Goal: Find specific page/section: Find specific page/section

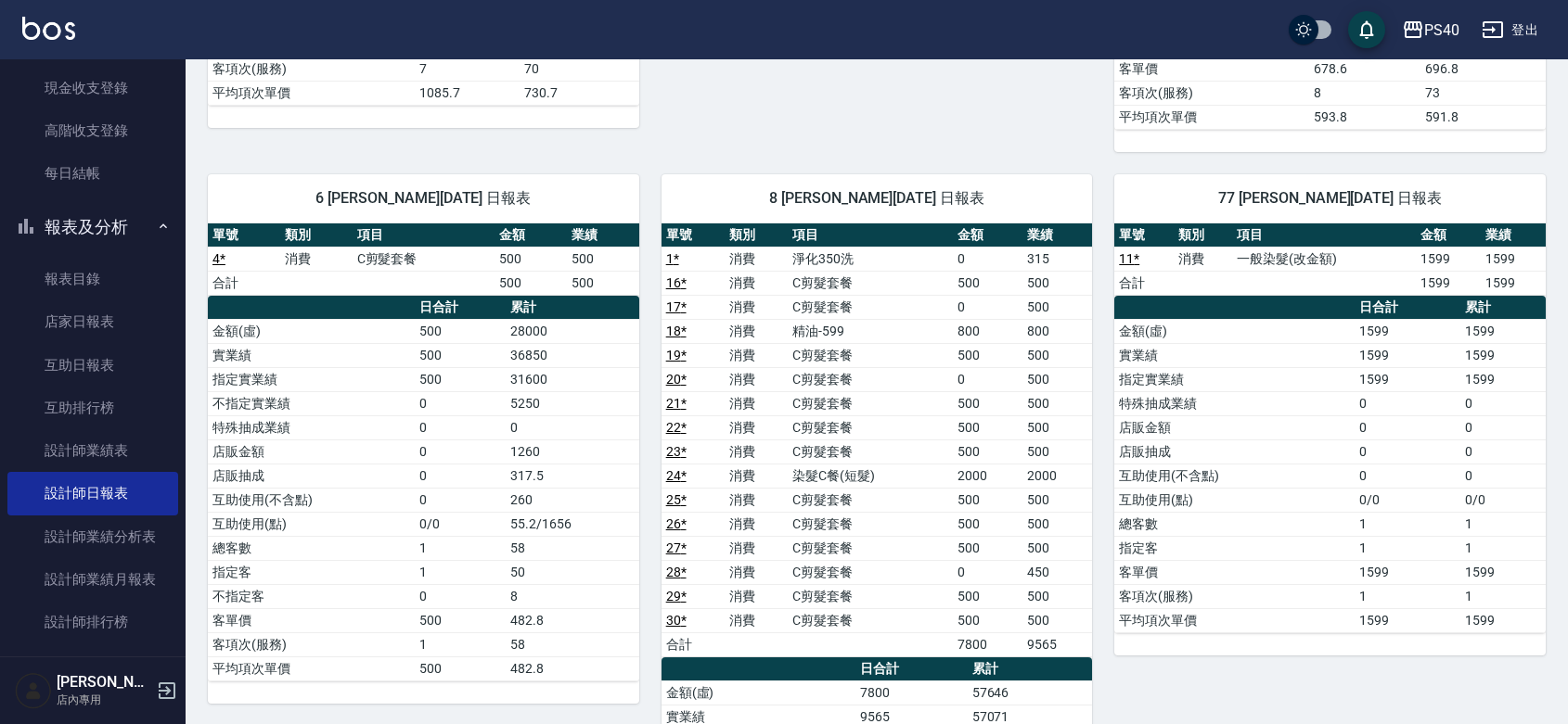
scroll to position [811, 0]
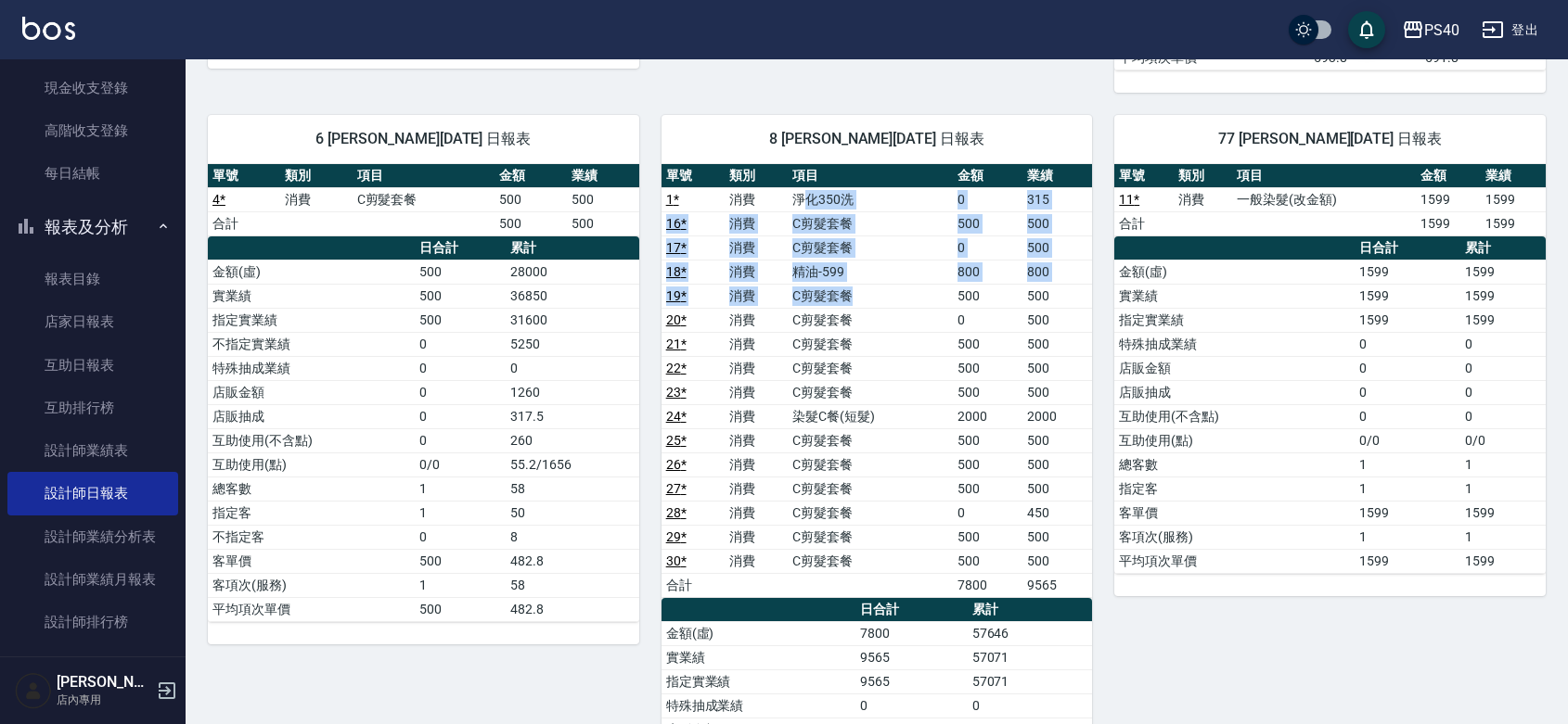
drag, startPoint x: 803, startPoint y: 204, endPoint x: 851, endPoint y: 289, distance: 97.6
click at [851, 289] on tbody "1 * 消費 淨化350洗 0 315 16 * 消費 C剪髮套餐 500 500 17 * 消費 C剪髮套餐 0 500 18 * 消費 精油-599 80…" at bounding box center [876, 391] width 431 height 409
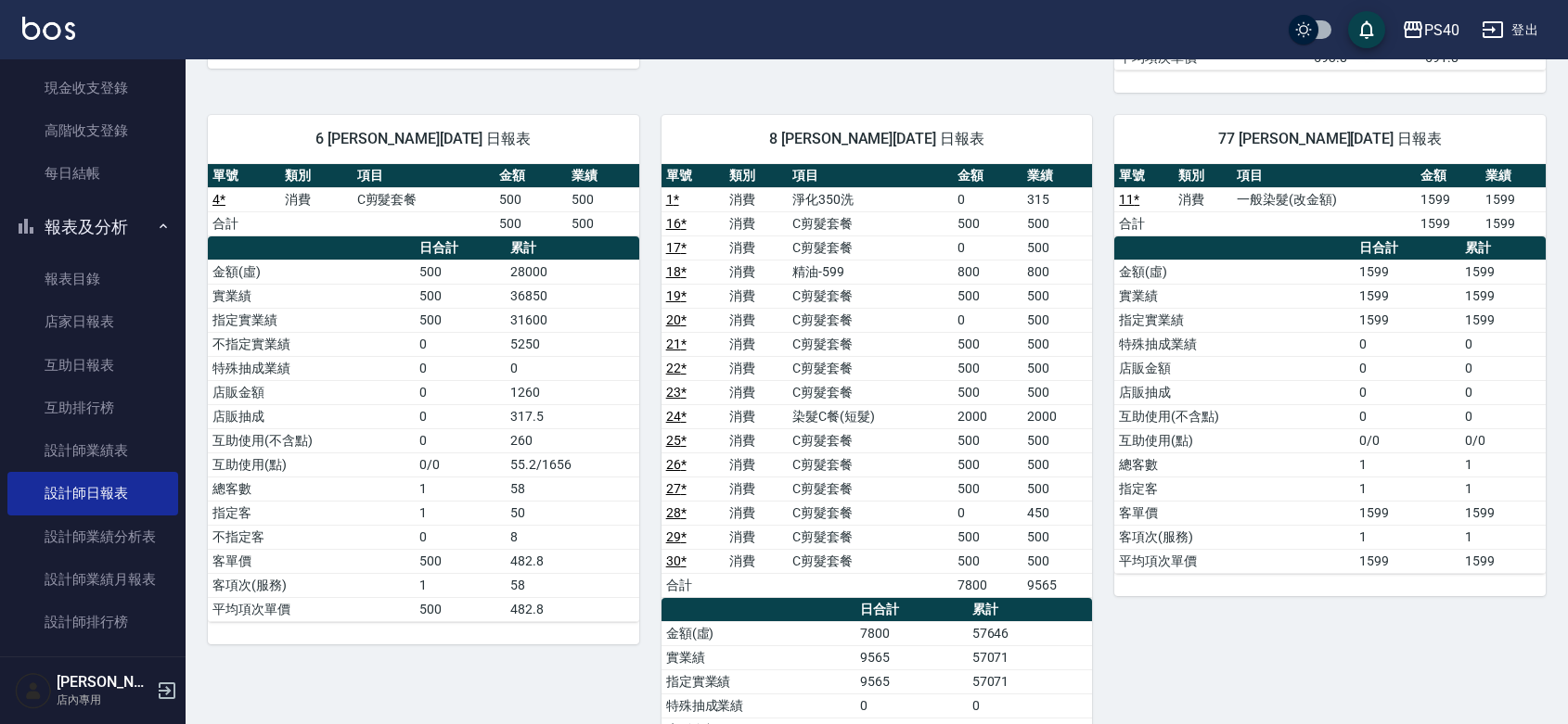
click at [1328, 661] on div "77 [PERSON_NAME][DATE] 日報表 單號 類別 項目 金額 業績 11 * 消費 一般染髮(改金額) 1599 1599 合計 1599 1…" at bounding box center [1318, 526] width 453 height 865
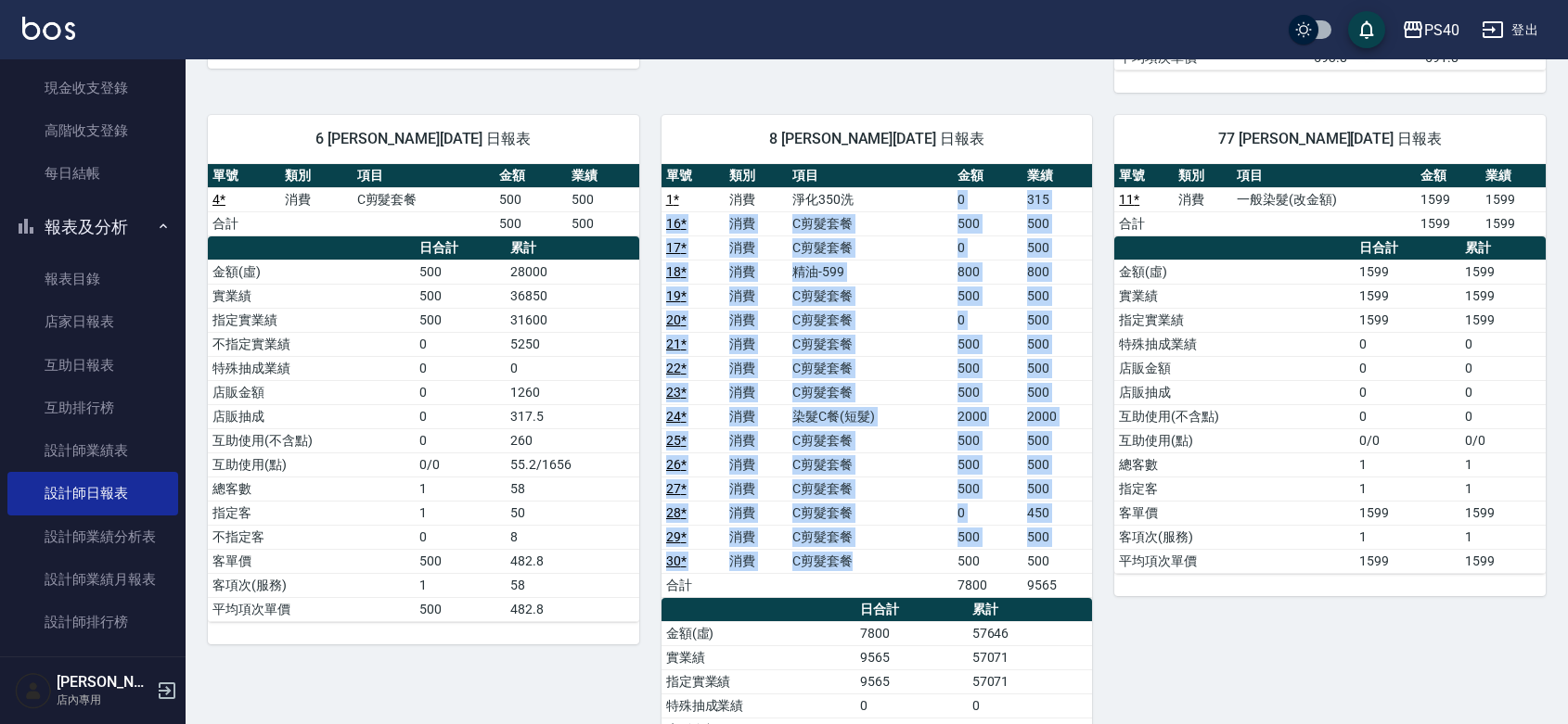
drag, startPoint x: 863, startPoint y: 201, endPoint x: 874, endPoint y: 560, distance: 359.2
click at [874, 560] on tbody "1 * 消費 淨化350洗 0 315 16 * 消費 C剪髮套餐 500 500 17 * 消費 C剪髮套餐 0 500 18 * 消費 精油-599 80…" at bounding box center [876, 391] width 431 height 409
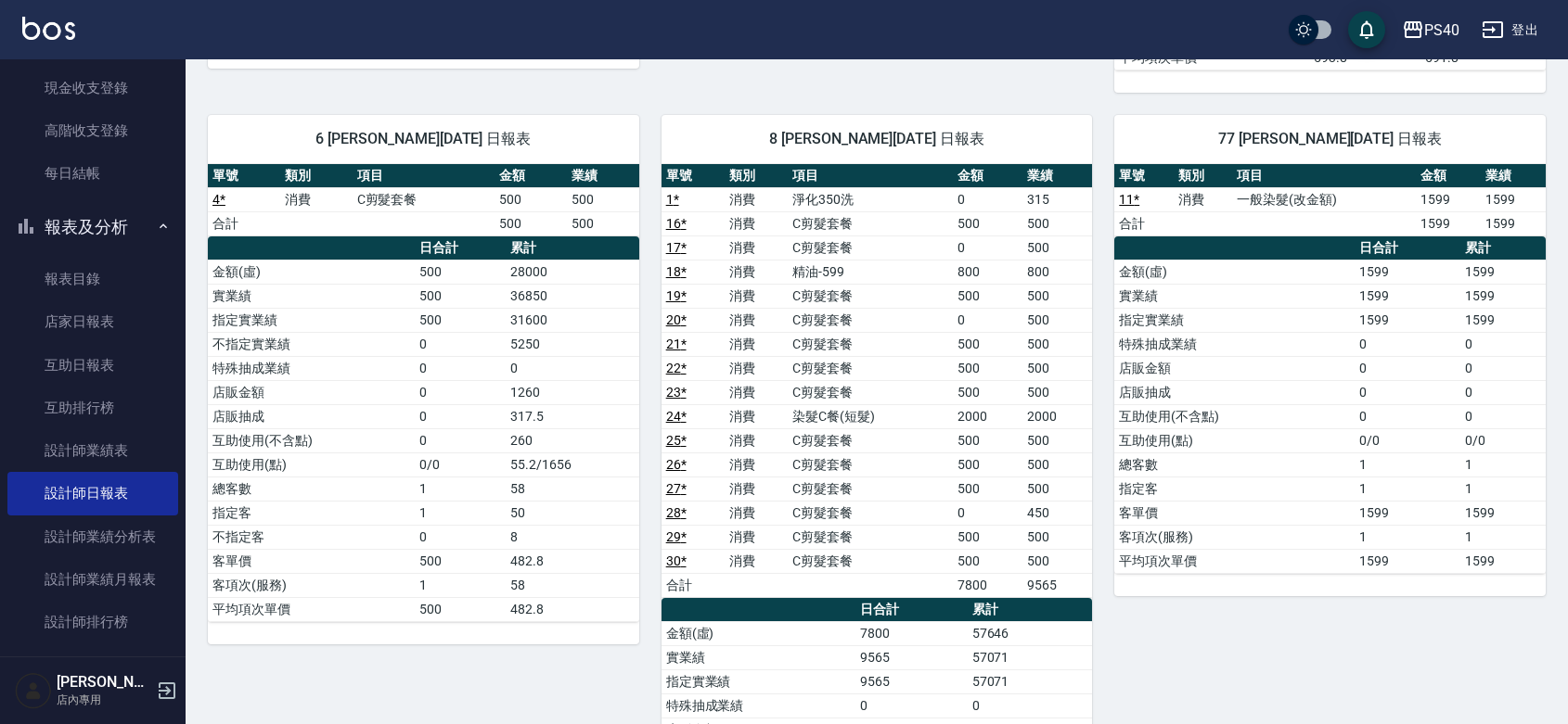
click at [1203, 656] on div "77 [PERSON_NAME][DATE] 日報表 單號 類別 項目 金額 業績 11 * 消費 一般染髮(改金額) 1599 1599 合計 1599 1…" at bounding box center [1318, 526] width 453 height 865
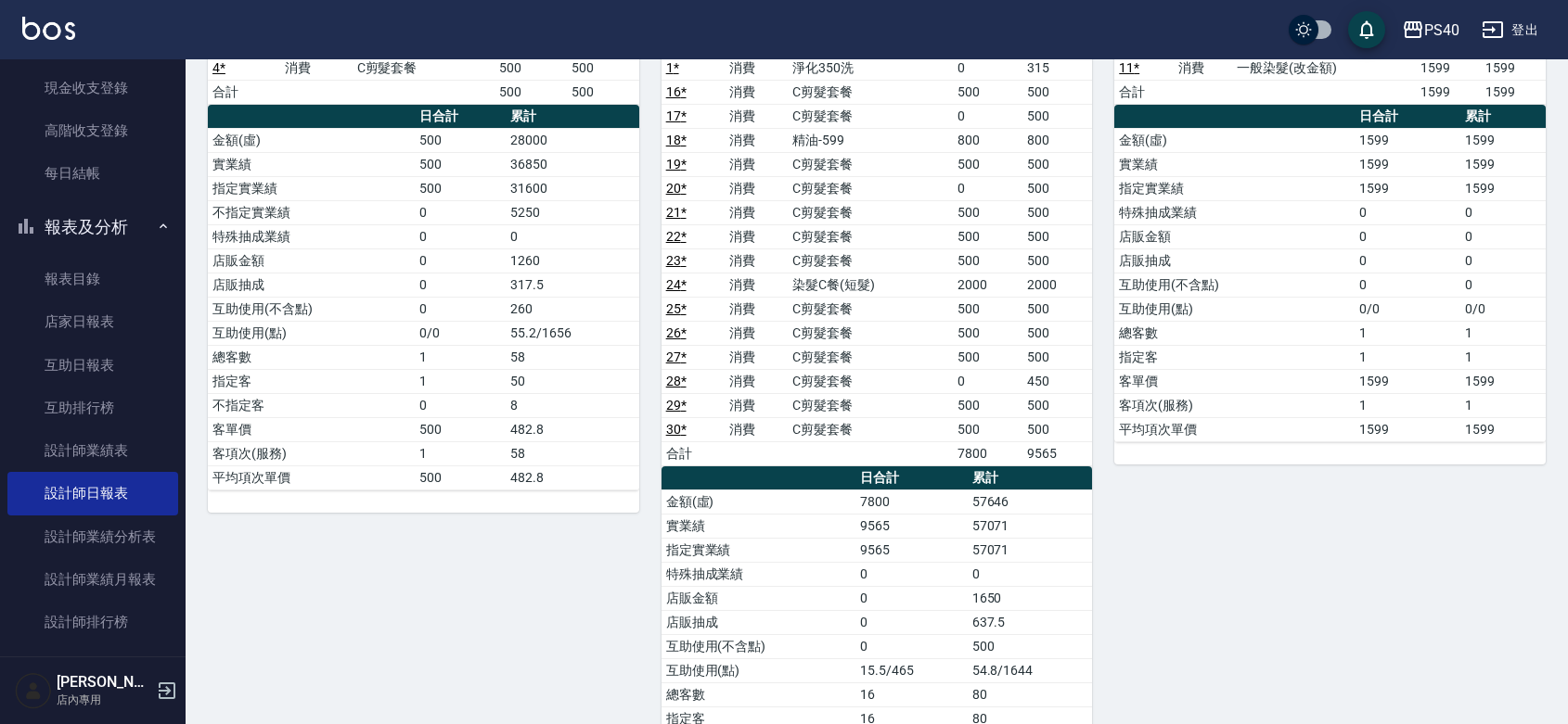
scroll to position [808, 0]
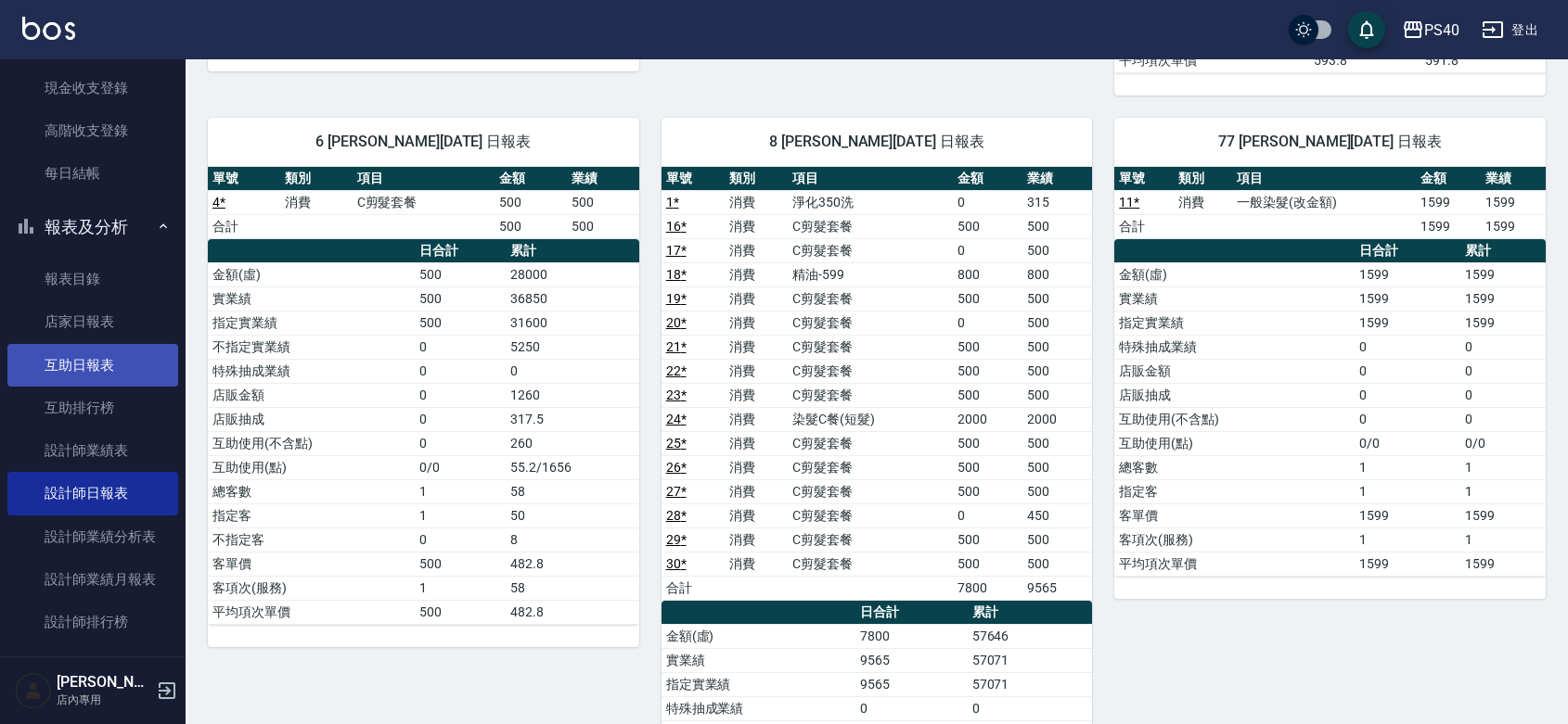
click at [90, 371] on link "互助日報表" at bounding box center [93, 365] width 170 height 43
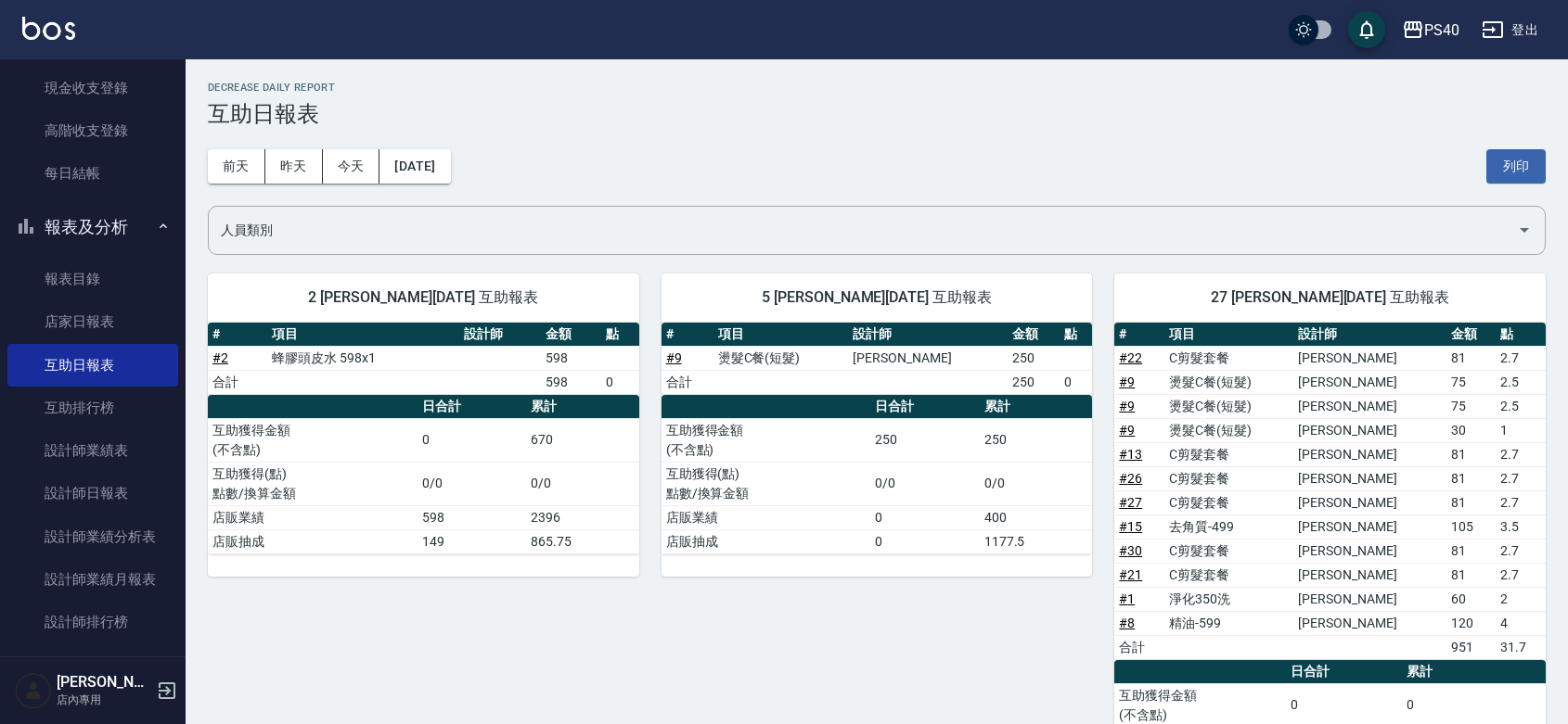
scroll to position [143, 0]
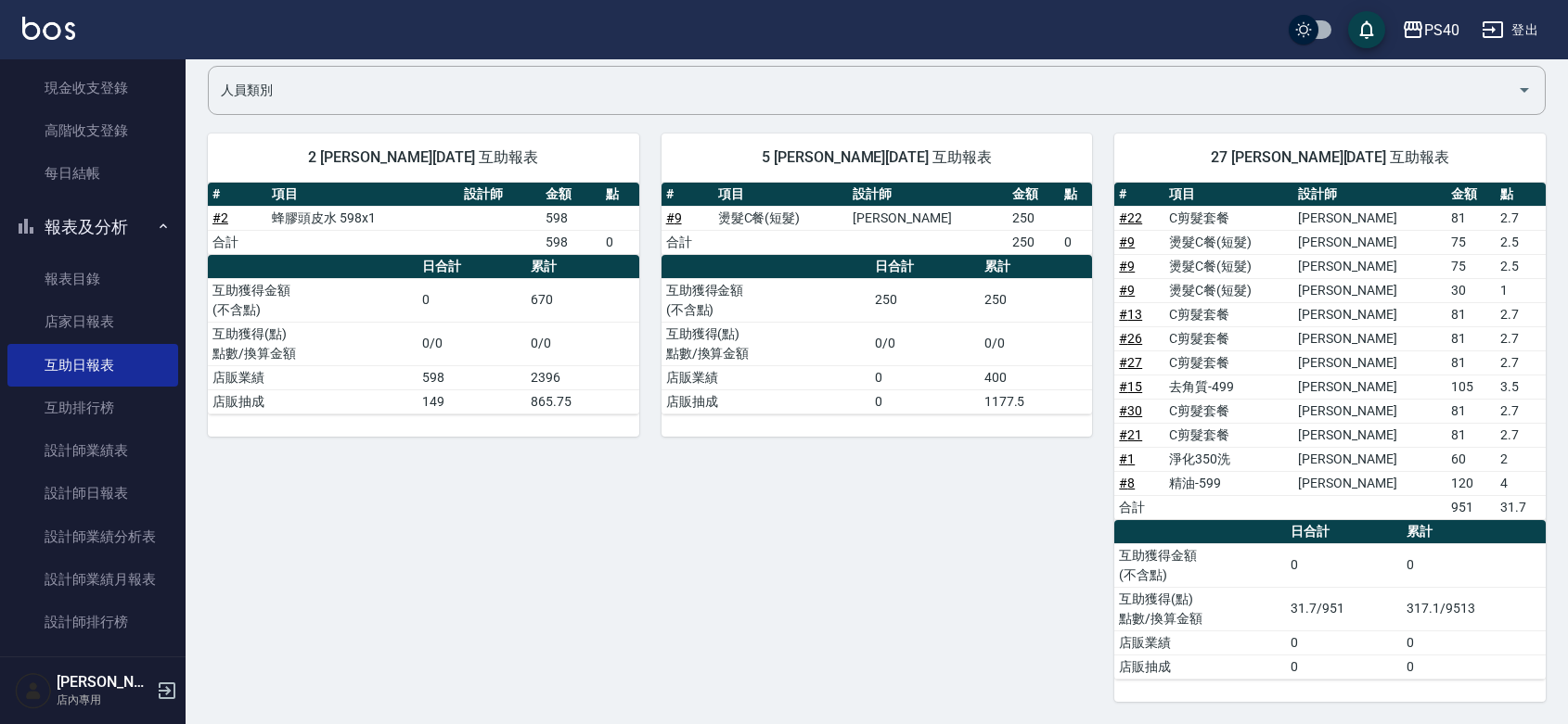
click at [1011, 584] on div "5 [PERSON_NAME][DATE] 互助報表 # 項目 設計師 金額 點 # 9 燙髮C餐(短髮) [PERSON_NAME]250 合計 250 0…" at bounding box center [866, 407] width 453 height 590
